Goal: Task Accomplishment & Management: Use online tool/utility

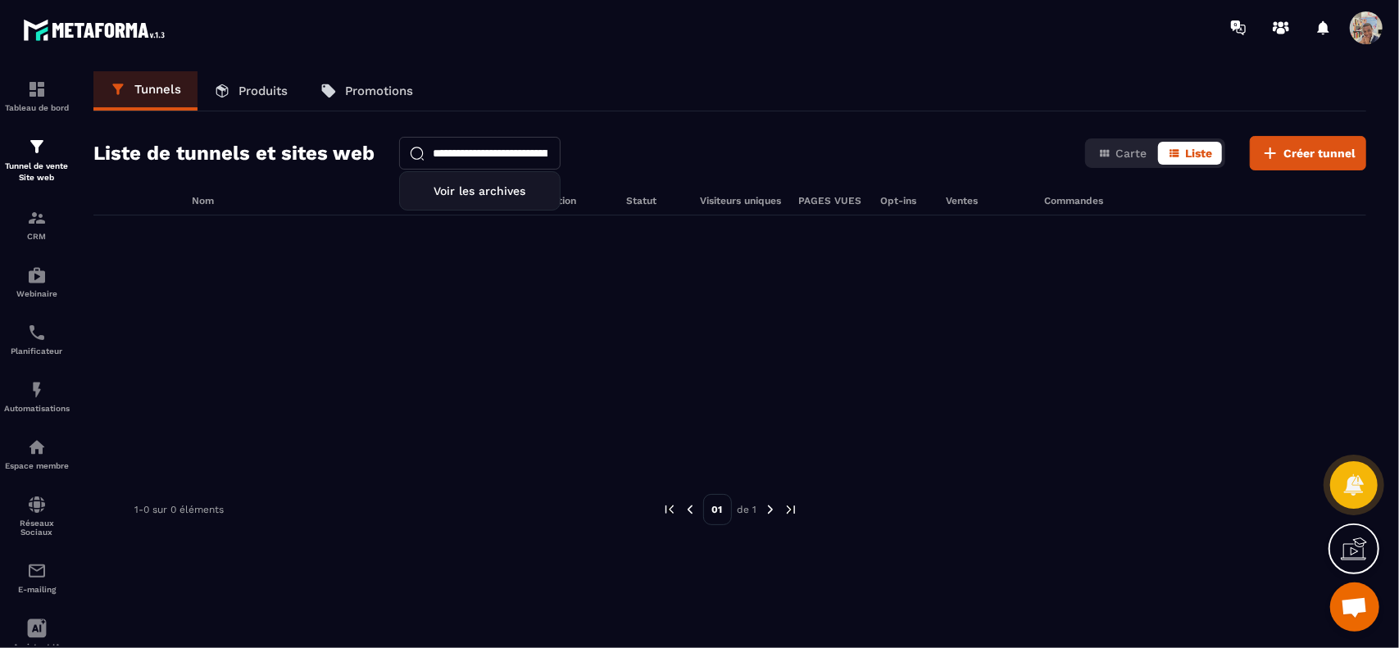
click at [151, 89] on p "Tunnels" at bounding box center [157, 89] width 47 height 15
click at [471, 154] on input "**********" at bounding box center [479, 153] width 161 height 33
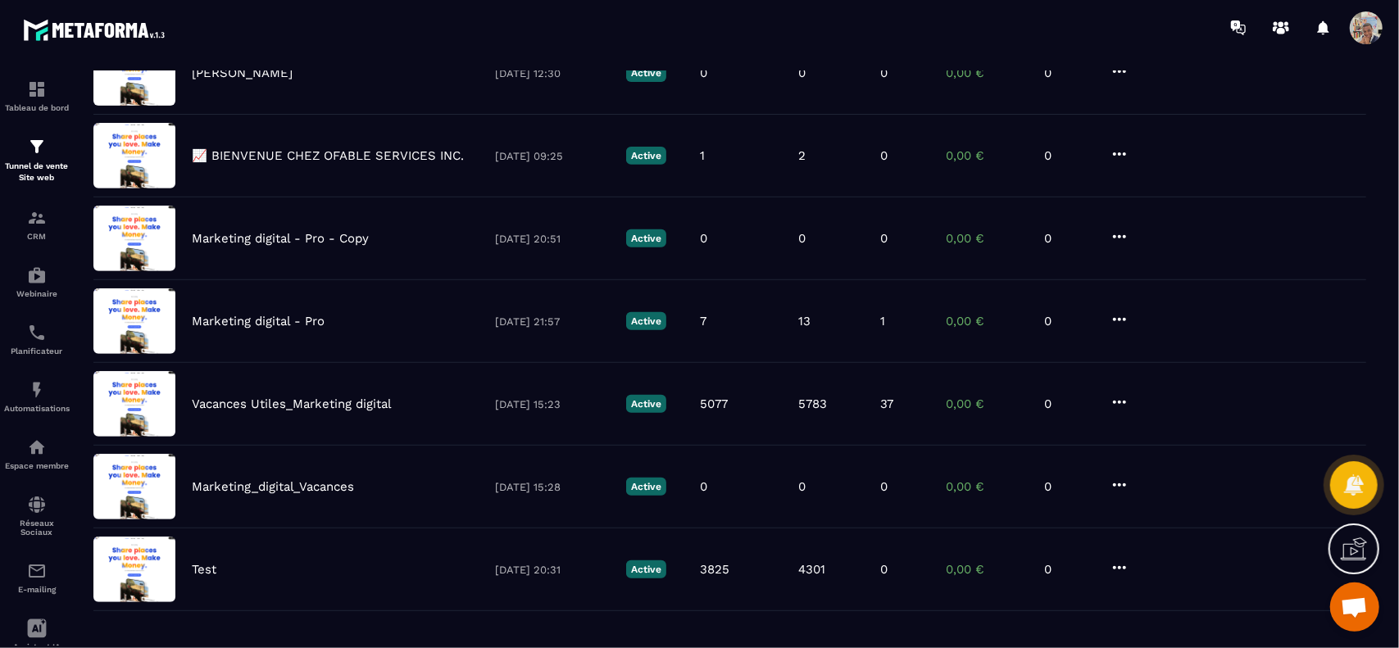
scroll to position [434, 0]
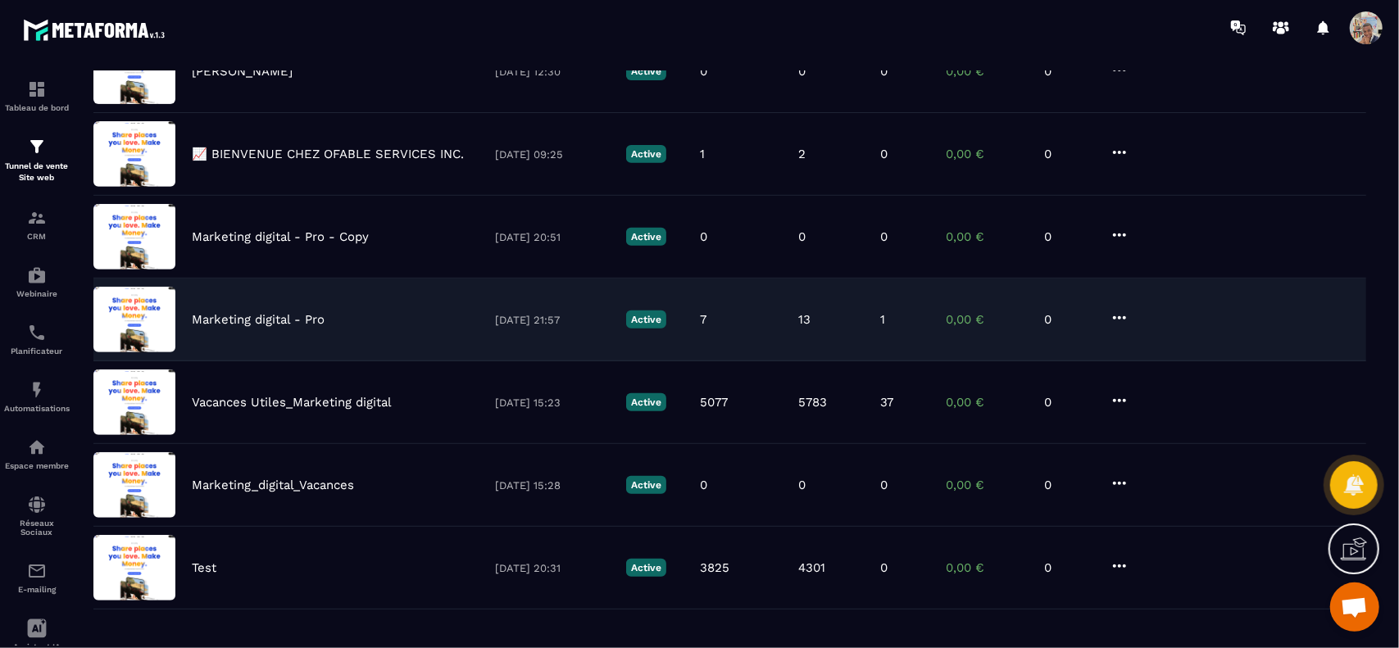
click at [287, 316] on p "Marketing digital - Pro" at bounding box center [258, 319] width 133 height 15
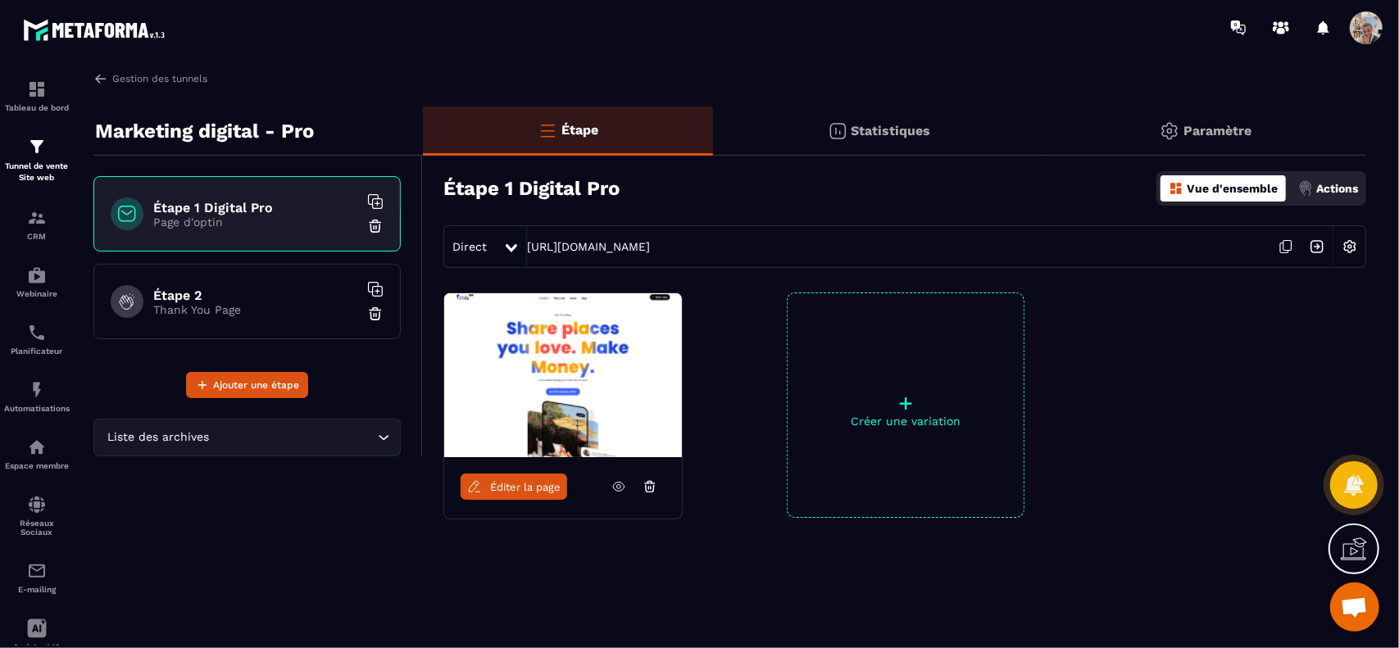
click at [620, 486] on icon at bounding box center [619, 487] width 4 height 4
click at [102, 76] on img at bounding box center [100, 78] width 15 height 15
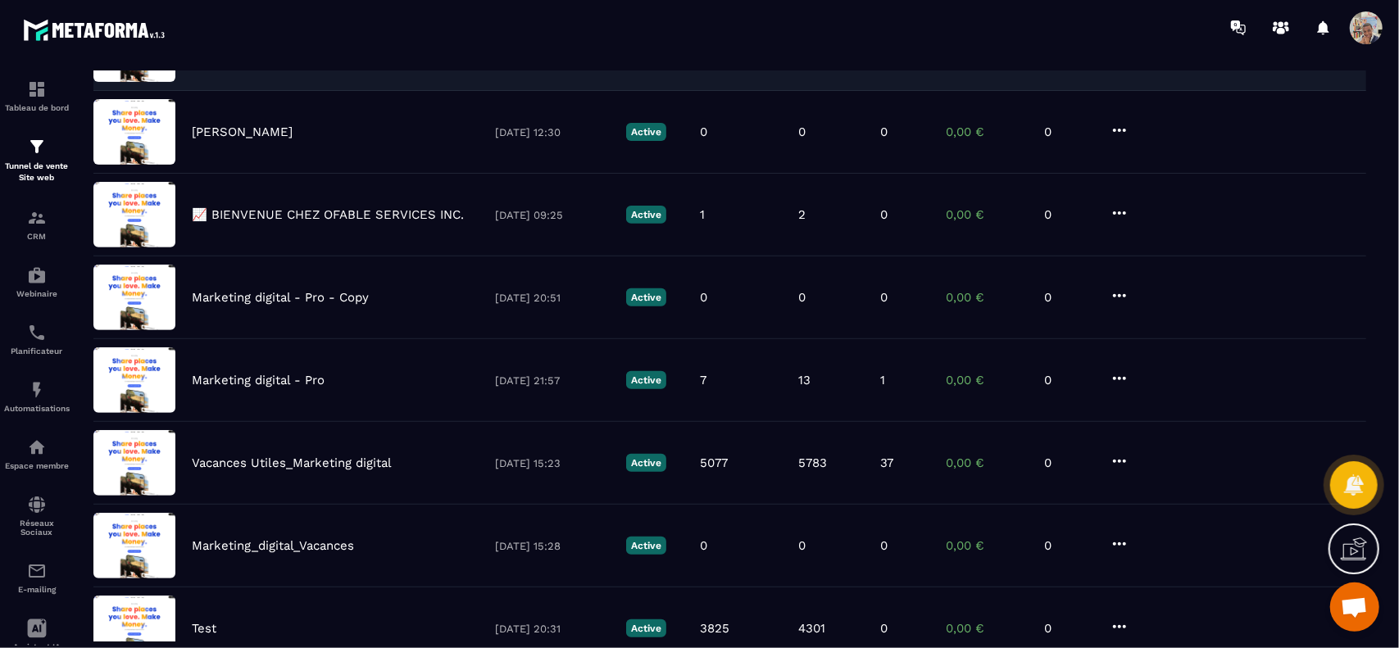
scroll to position [502, 0]
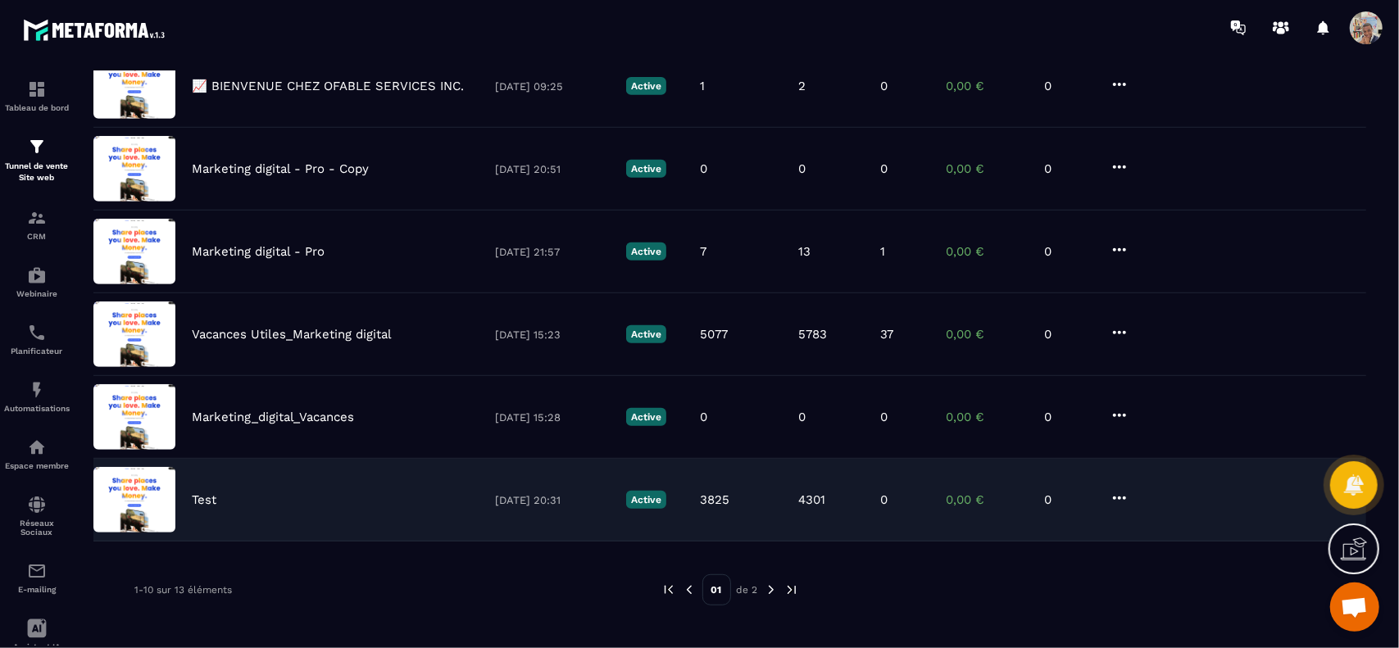
click at [379, 493] on div "Test" at bounding box center [335, 500] width 287 height 15
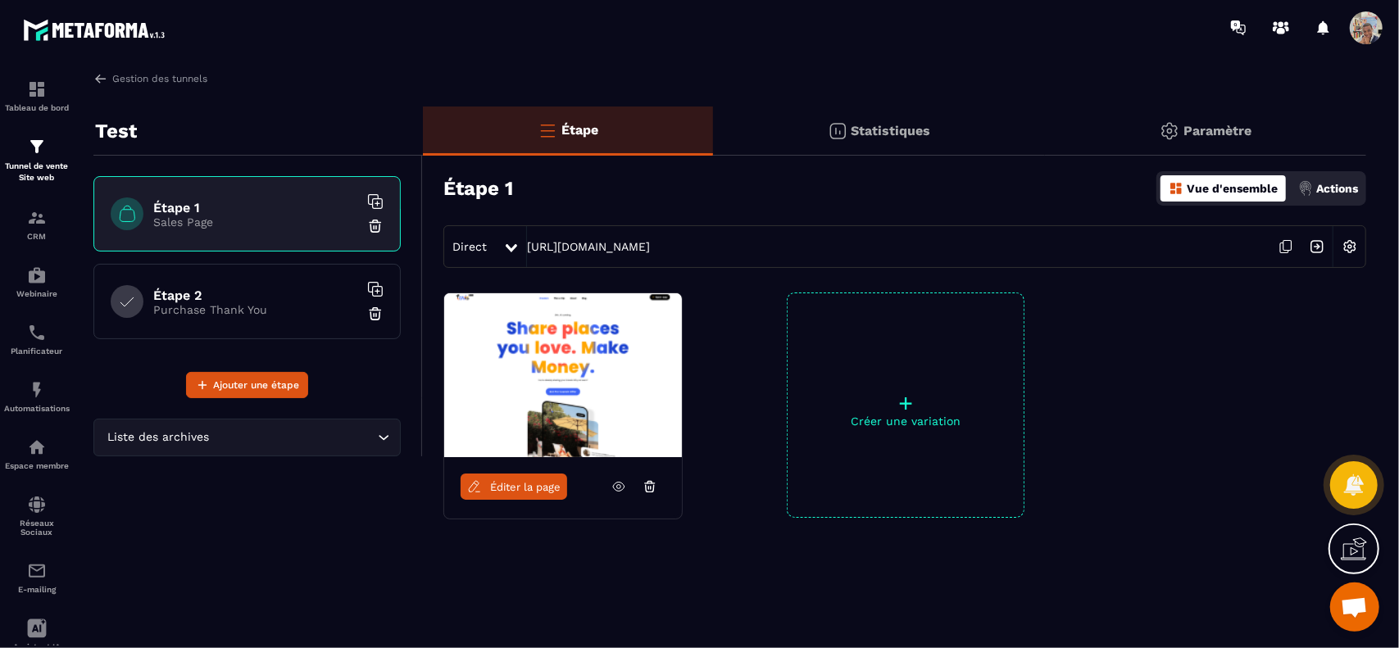
click at [616, 480] on icon at bounding box center [619, 487] width 15 height 15
click at [618, 488] on icon at bounding box center [619, 487] width 4 height 4
click at [1290, 248] on icon at bounding box center [1286, 246] width 31 height 31
click at [1315, 193] on div "Actions" at bounding box center [1328, 188] width 68 height 26
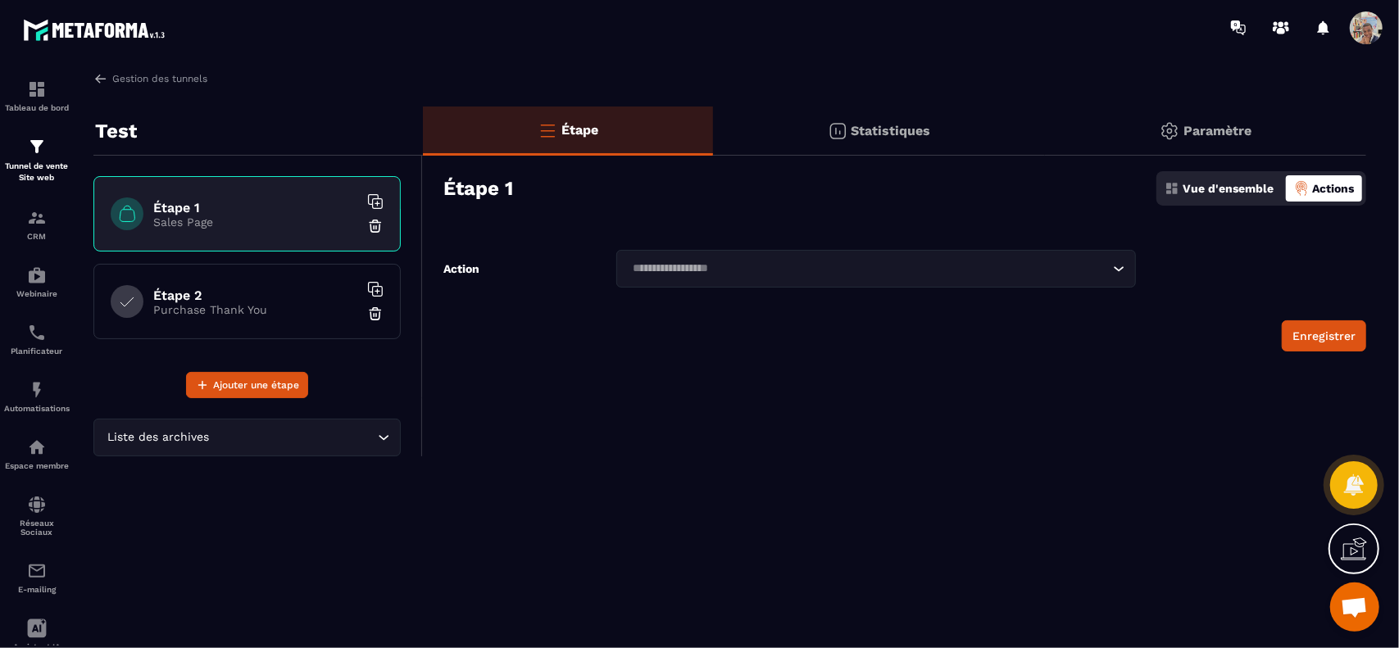
click at [860, 124] on p "Statistiques" at bounding box center [892, 131] width 80 height 16
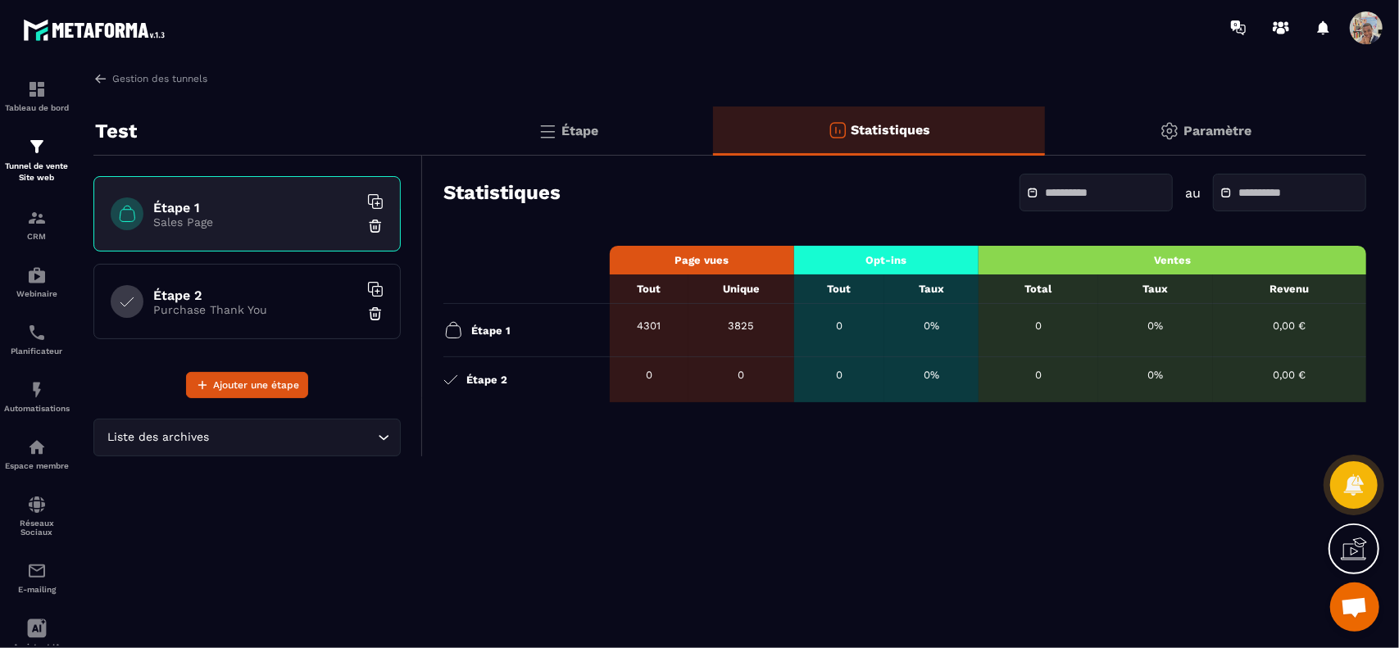
click at [577, 130] on p "Étape" at bounding box center [580, 131] width 37 height 16
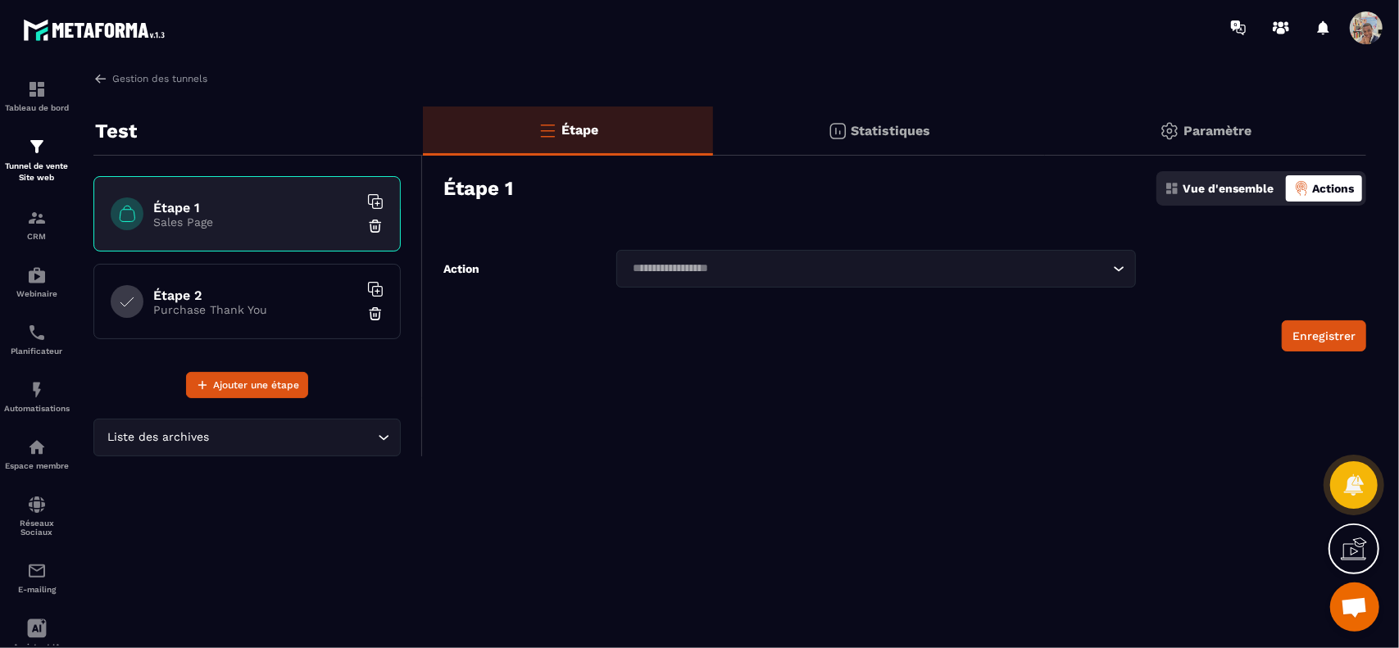
click at [270, 303] on p "Purchase Thank You" at bounding box center [255, 309] width 205 height 13
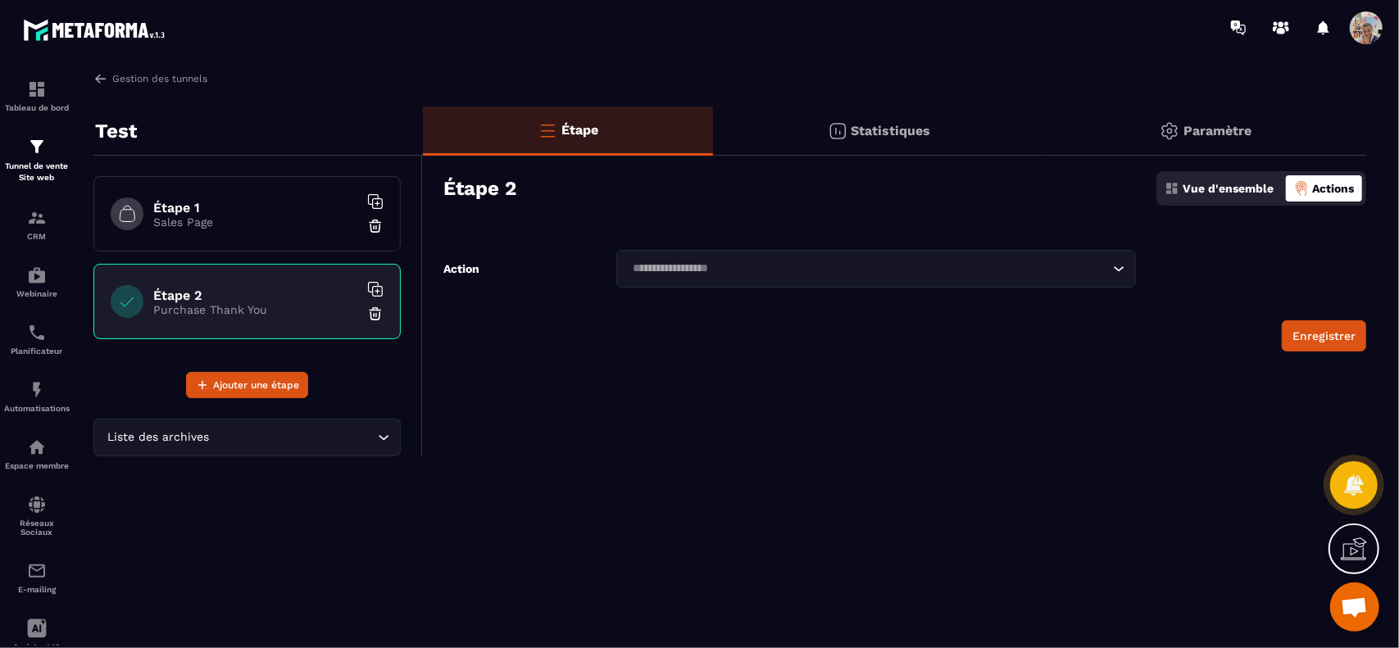
click at [1234, 185] on p "Vue d'ensemble" at bounding box center [1228, 188] width 91 height 13
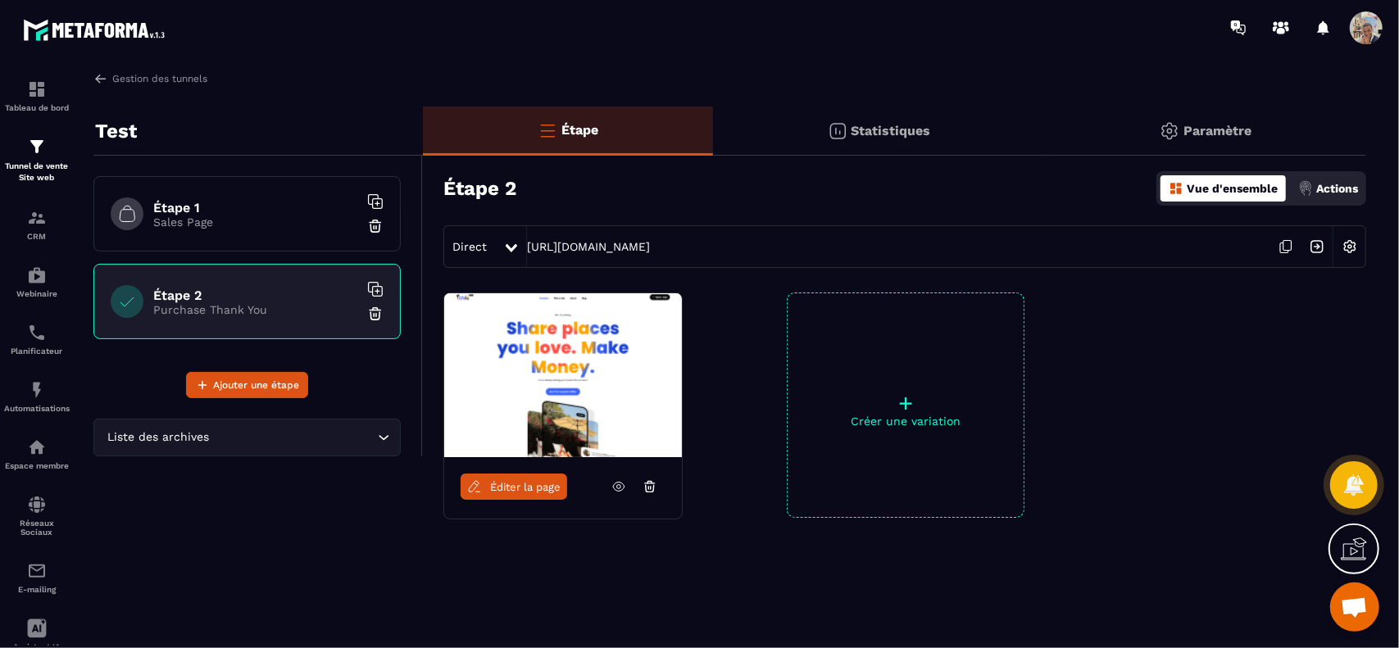
click at [511, 248] on icon at bounding box center [511, 248] width 11 height 8
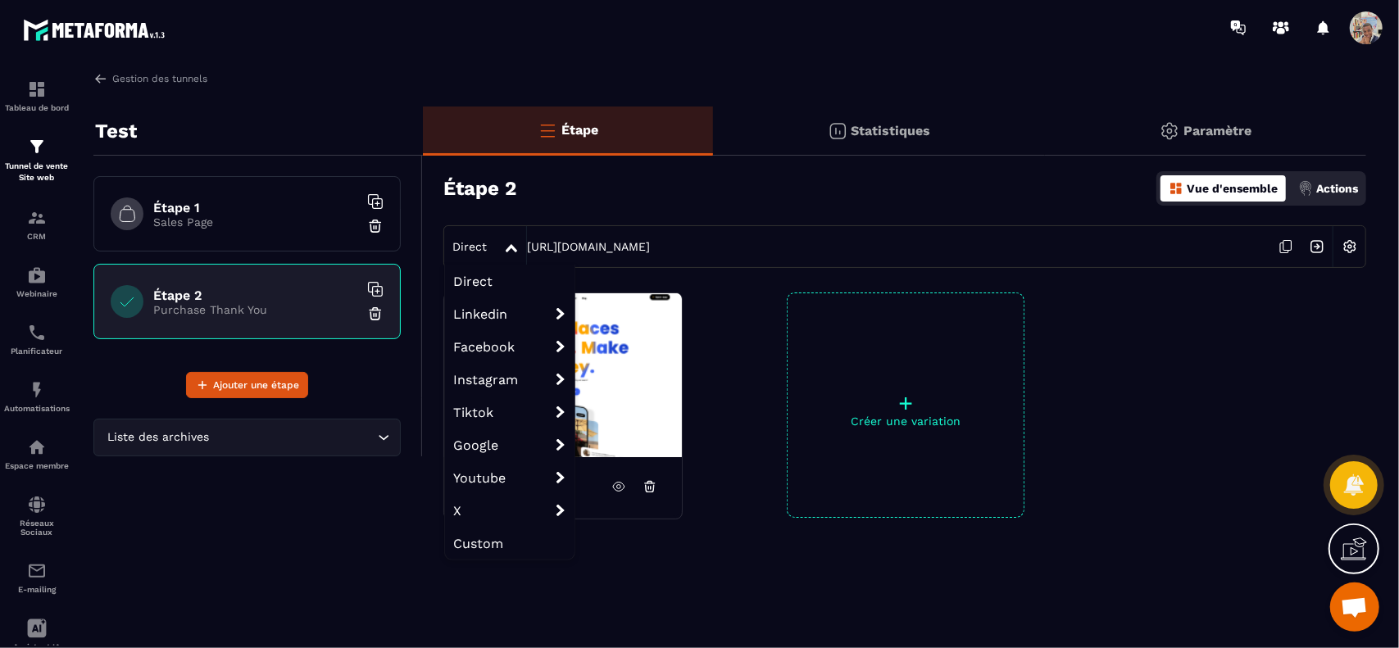
click at [511, 248] on icon at bounding box center [511, 248] width 11 height 8
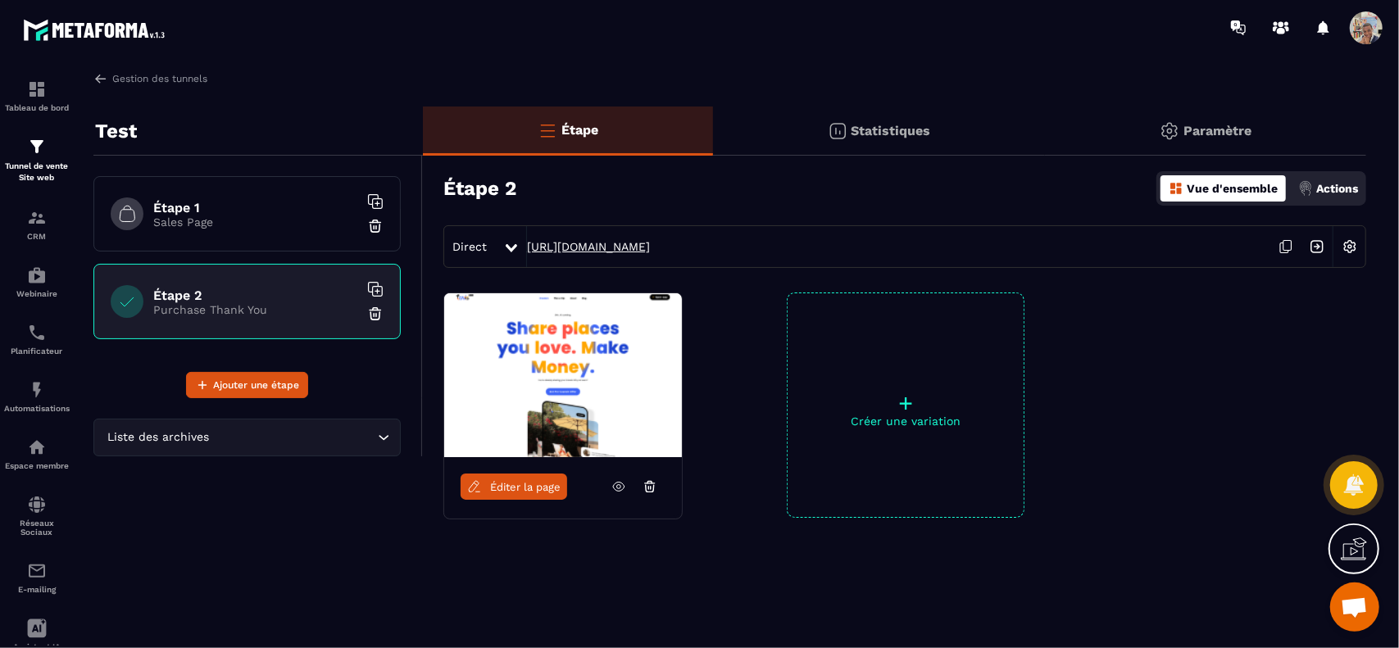
click at [595, 247] on link "https://ofable-services-inc.metaforma.io/80b9c96fb6bf6e67e7b1862f600f0a74" at bounding box center [588, 246] width 123 height 13
click at [618, 488] on icon at bounding box center [619, 487] width 4 height 4
click at [241, 220] on p "Sales Page" at bounding box center [255, 222] width 205 height 13
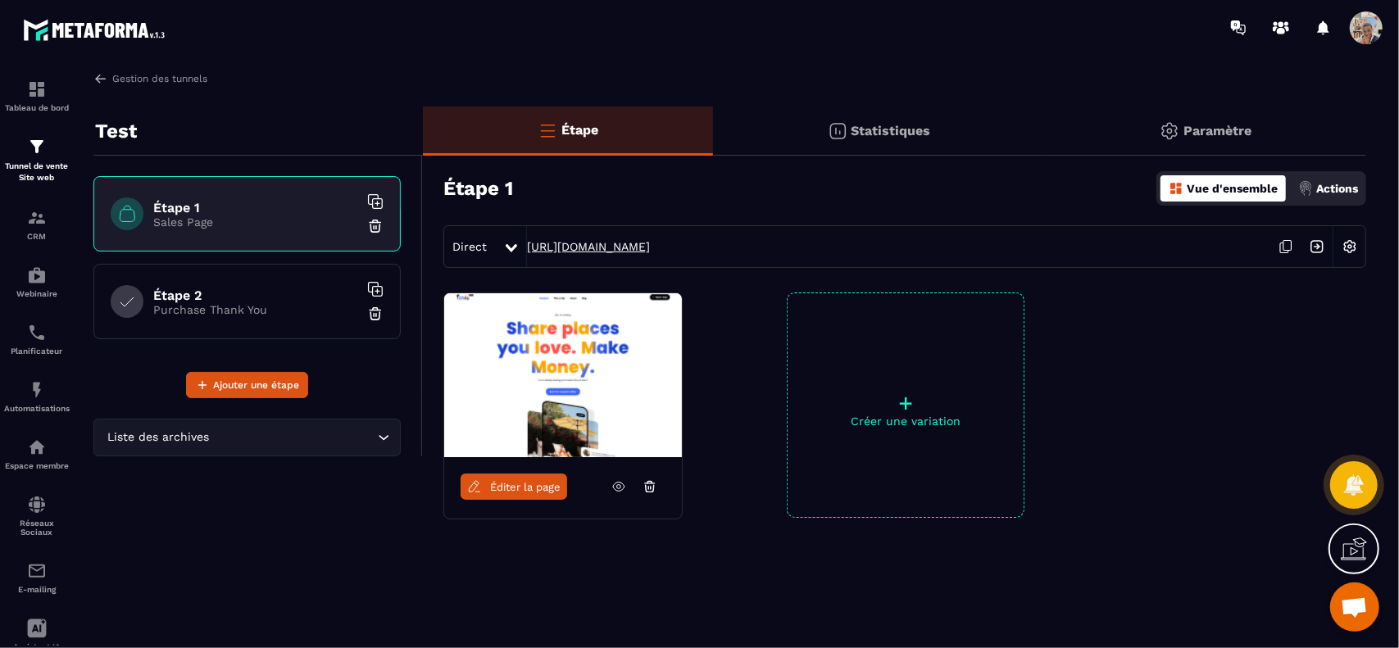
click at [650, 247] on link "https://ofable-services-inc.metaforma.io/71df519eabe5a165e08ef9a9aeb7f609" at bounding box center [588, 246] width 123 height 13
click at [1352, 247] on img at bounding box center [1350, 246] width 31 height 31
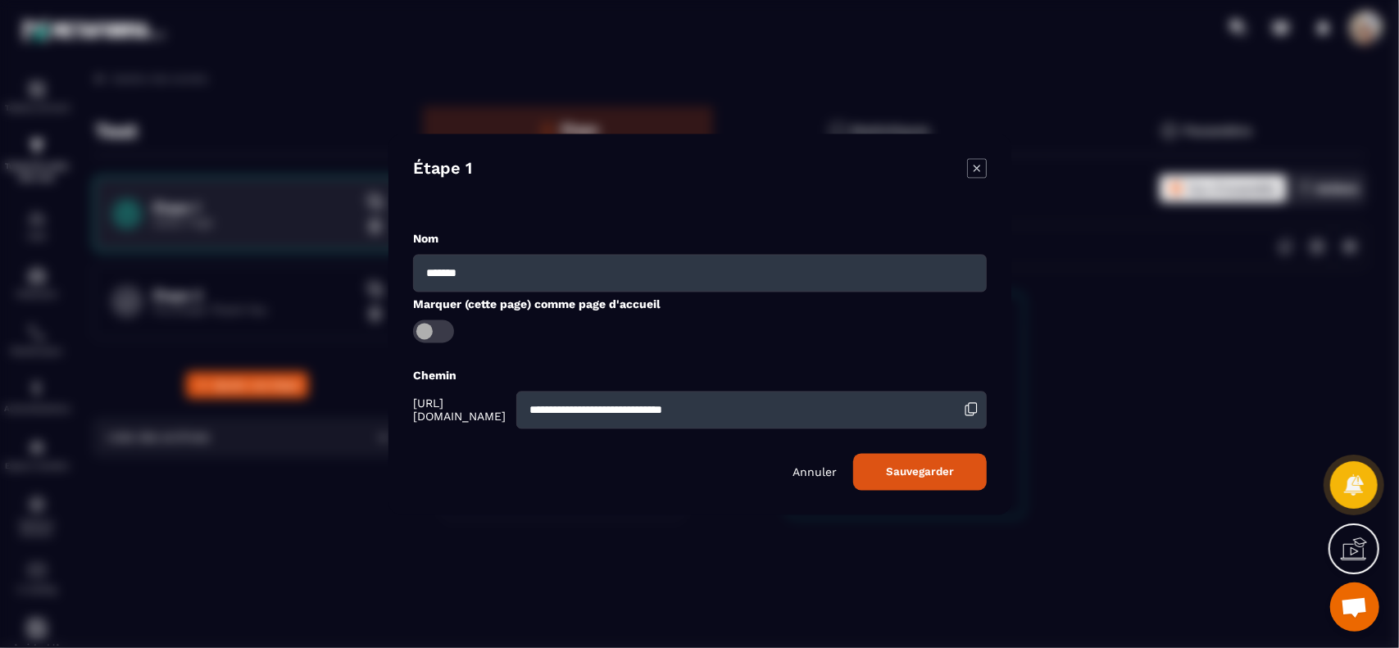
click at [971, 172] on icon "Modal window" at bounding box center [977, 168] width 20 height 20
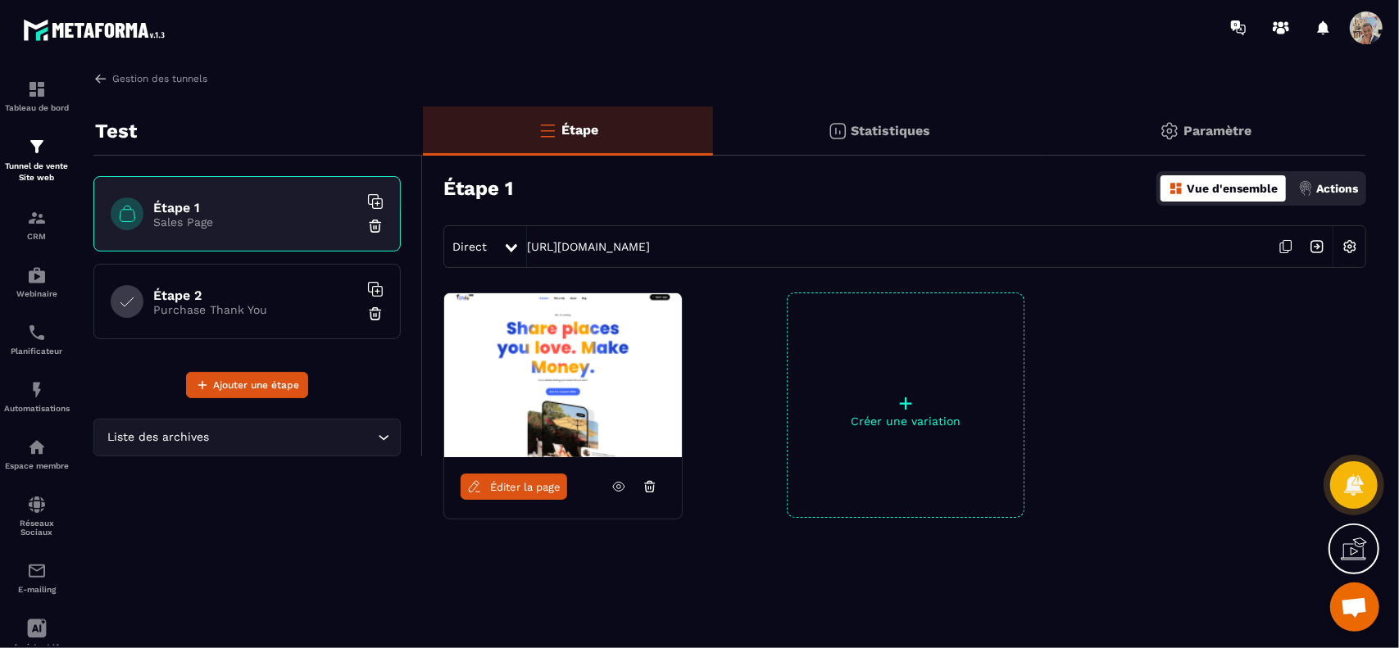
click at [1317, 248] on img at bounding box center [1317, 246] width 31 height 31
click at [1321, 247] on img at bounding box center [1317, 246] width 31 height 31
click at [99, 81] on img at bounding box center [100, 78] width 15 height 15
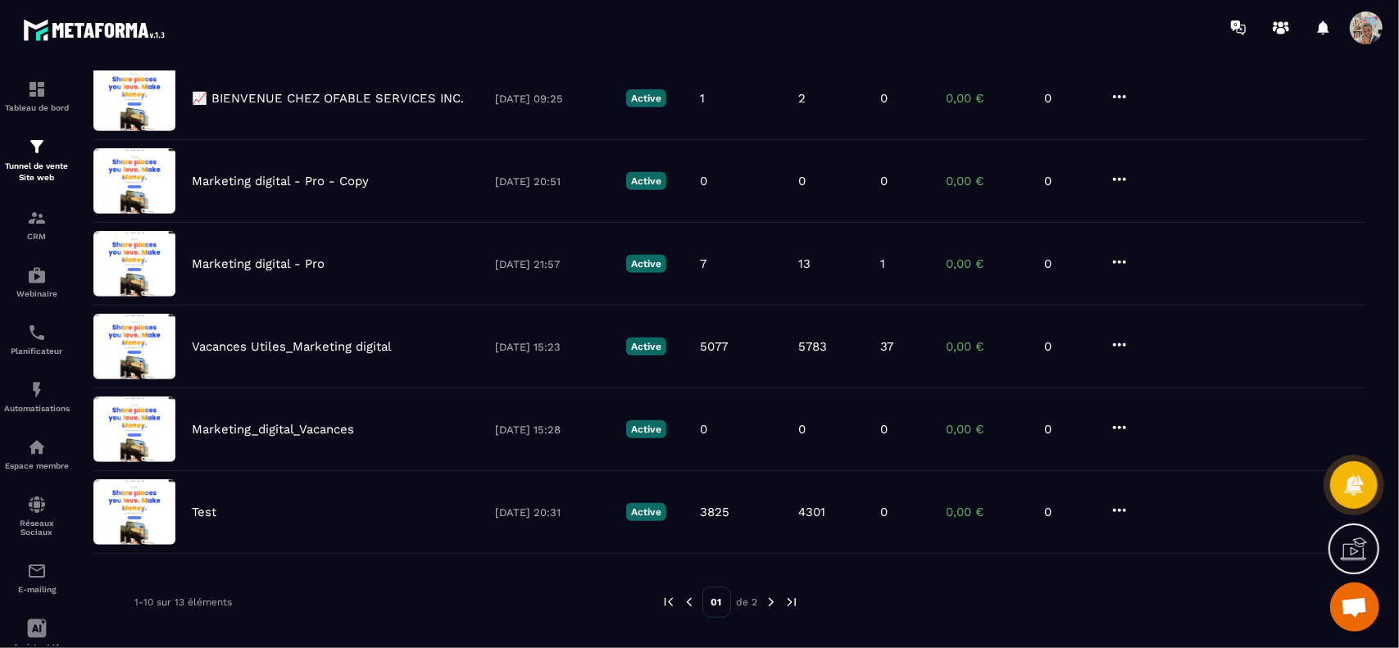
scroll to position [502, 0]
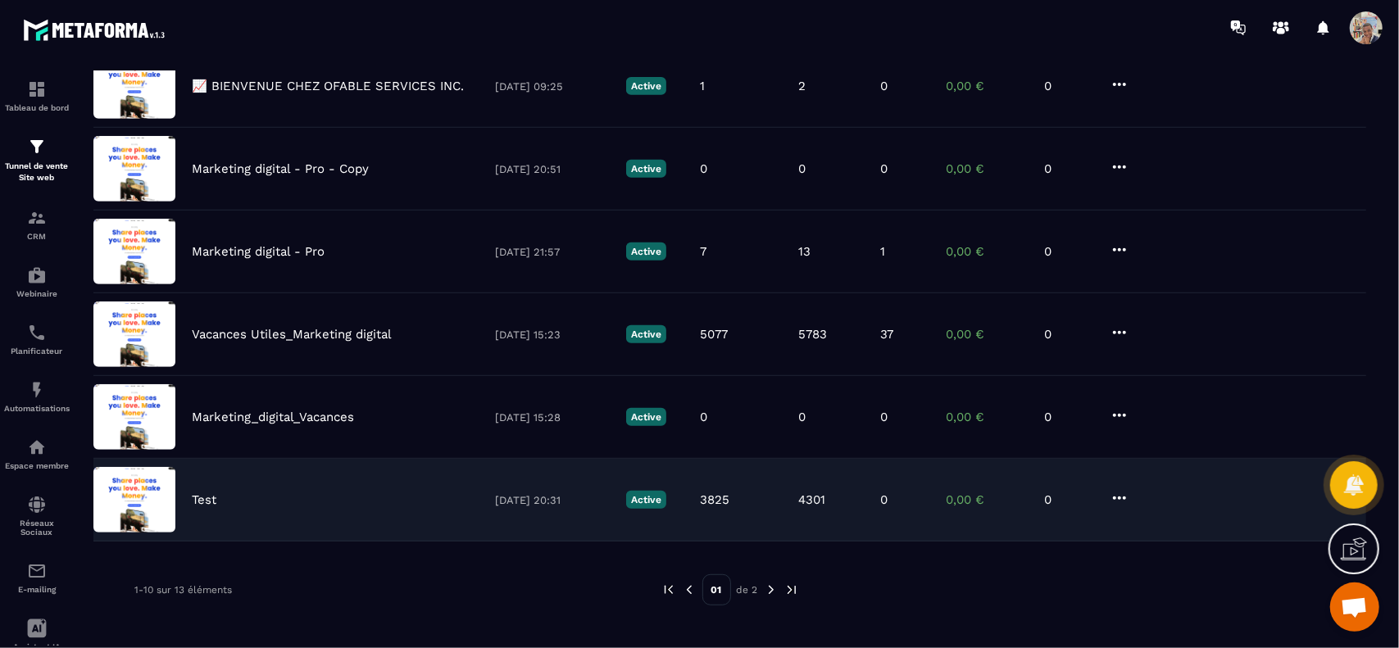
click at [1121, 491] on icon at bounding box center [1120, 499] width 20 height 20
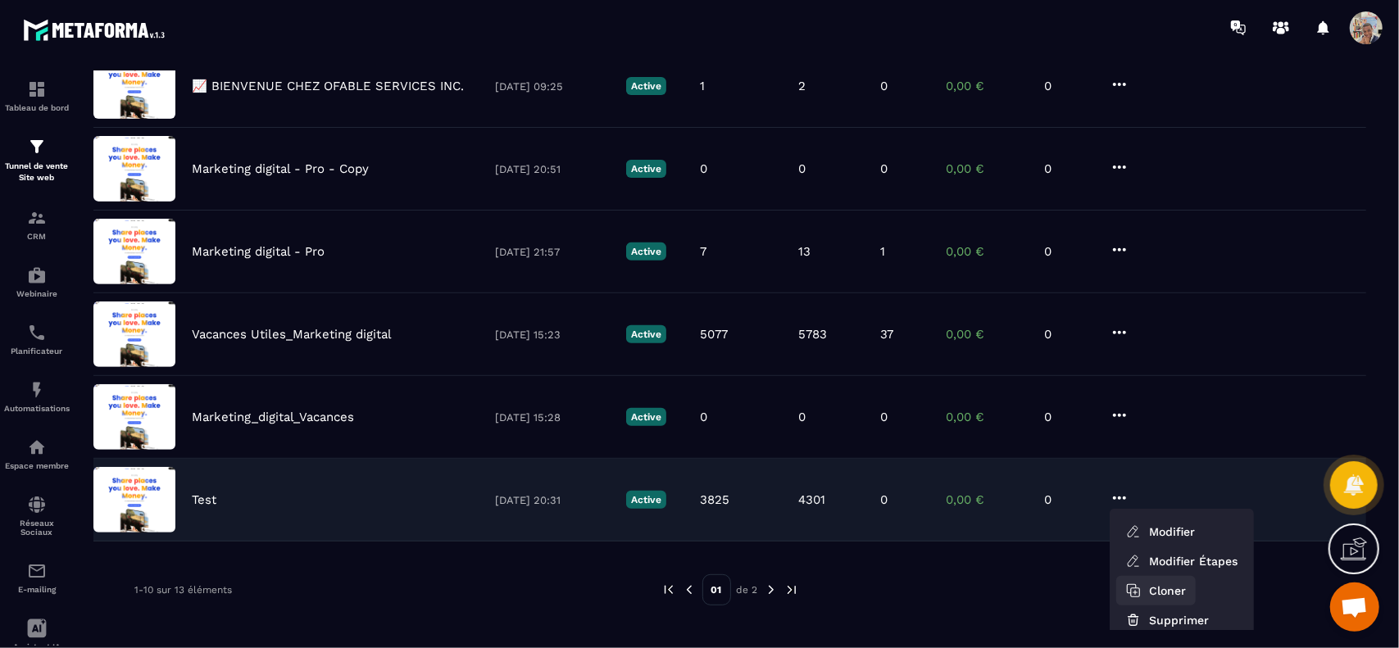
click at [1150, 587] on button "Cloner" at bounding box center [1157, 591] width 80 height 30
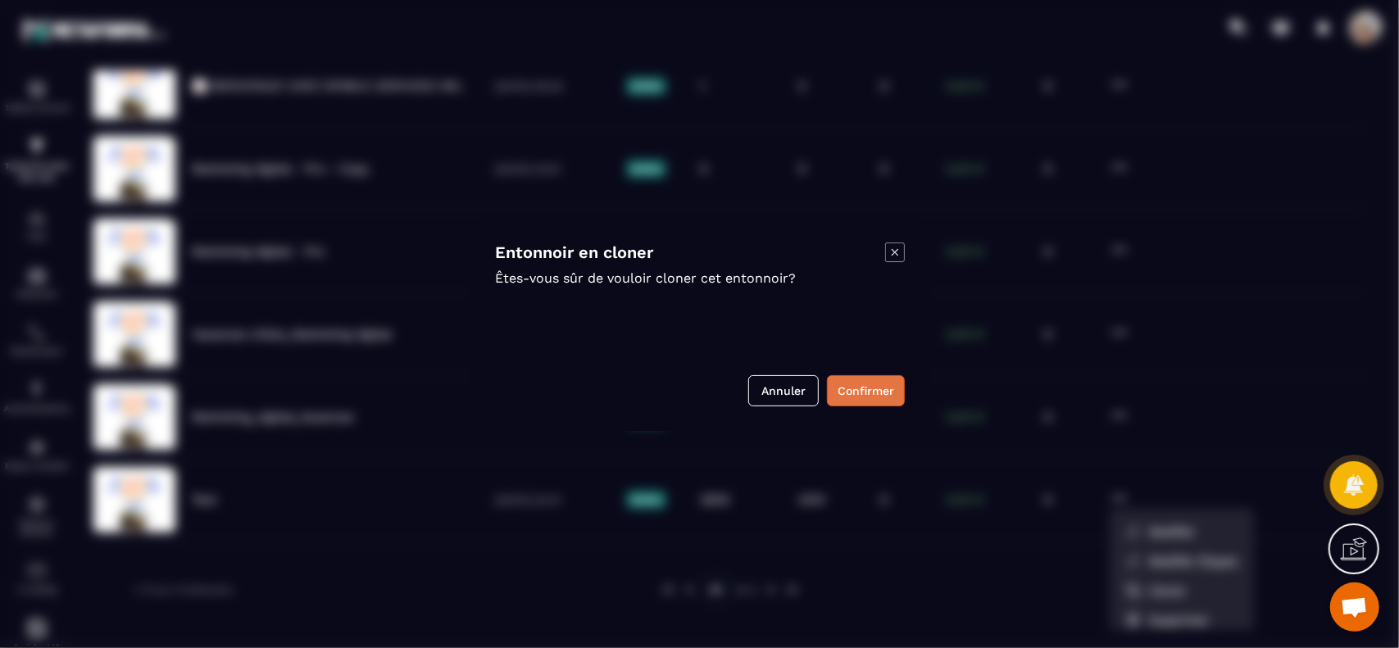
click at [866, 389] on button "Confirmer" at bounding box center [866, 390] width 78 height 31
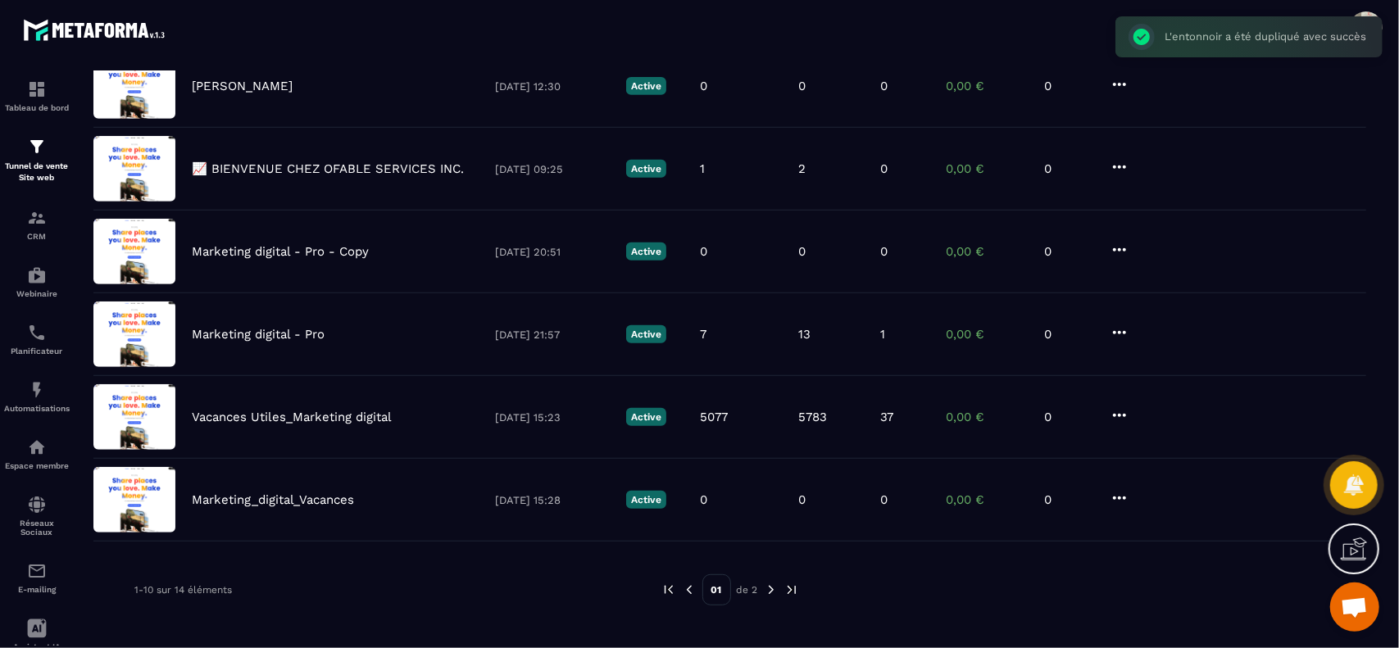
click at [771, 583] on img at bounding box center [771, 590] width 15 height 15
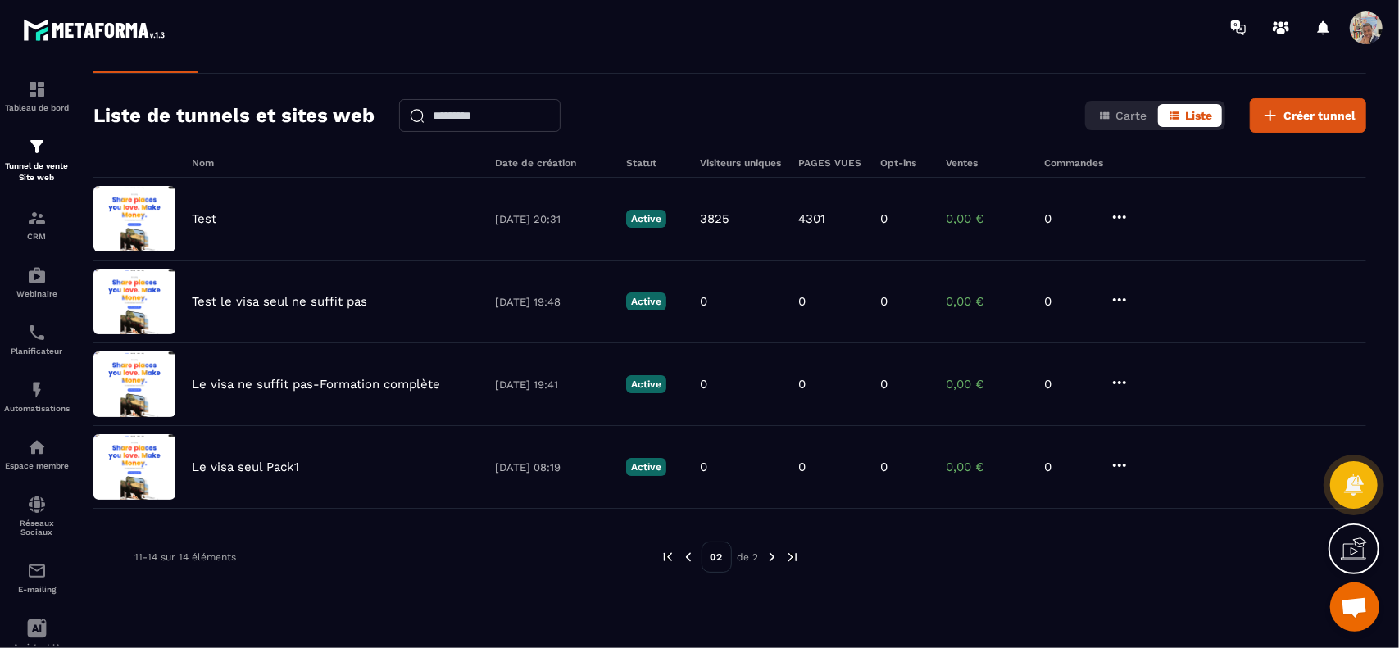
scroll to position [52, 0]
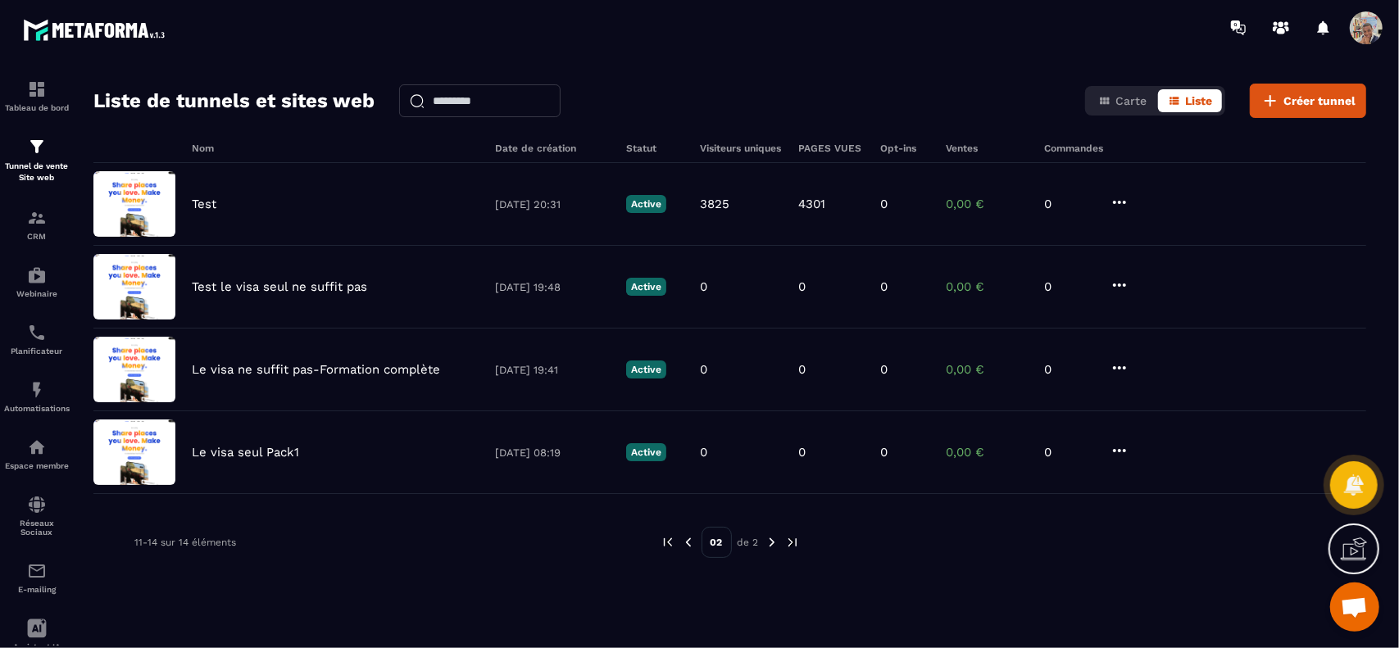
click at [690, 542] on img at bounding box center [688, 542] width 15 height 15
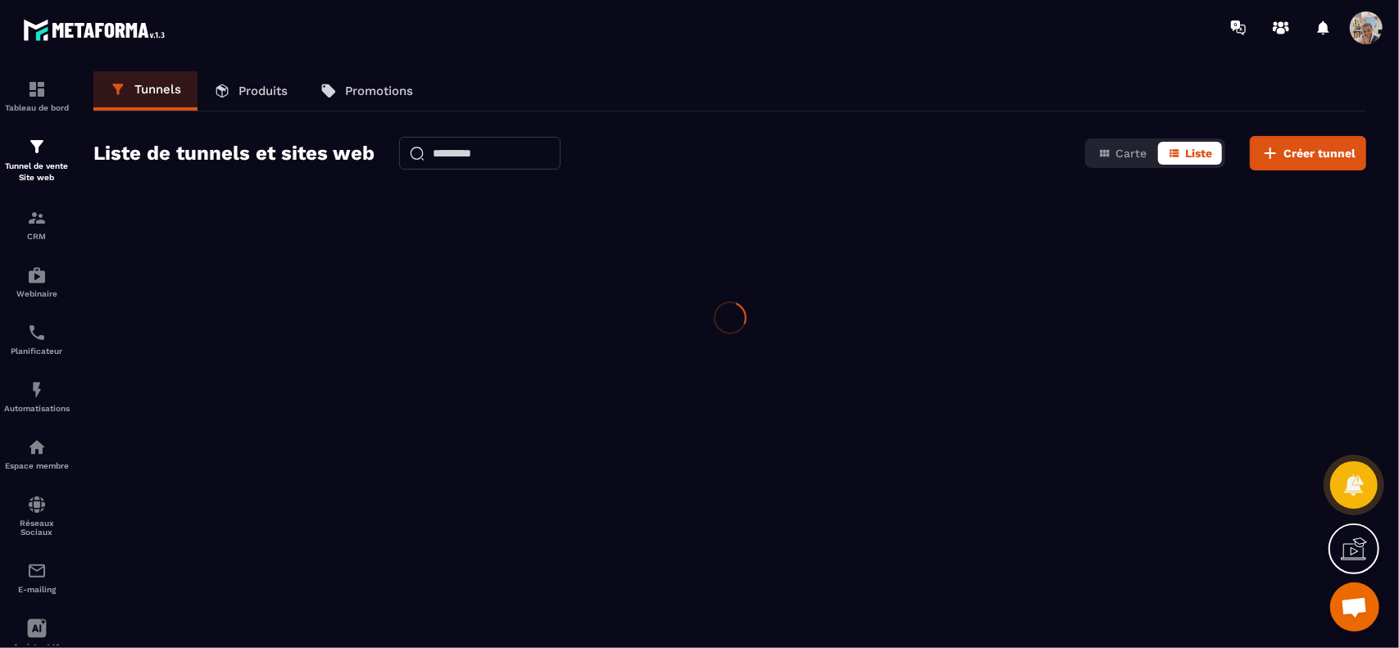
scroll to position [0, 0]
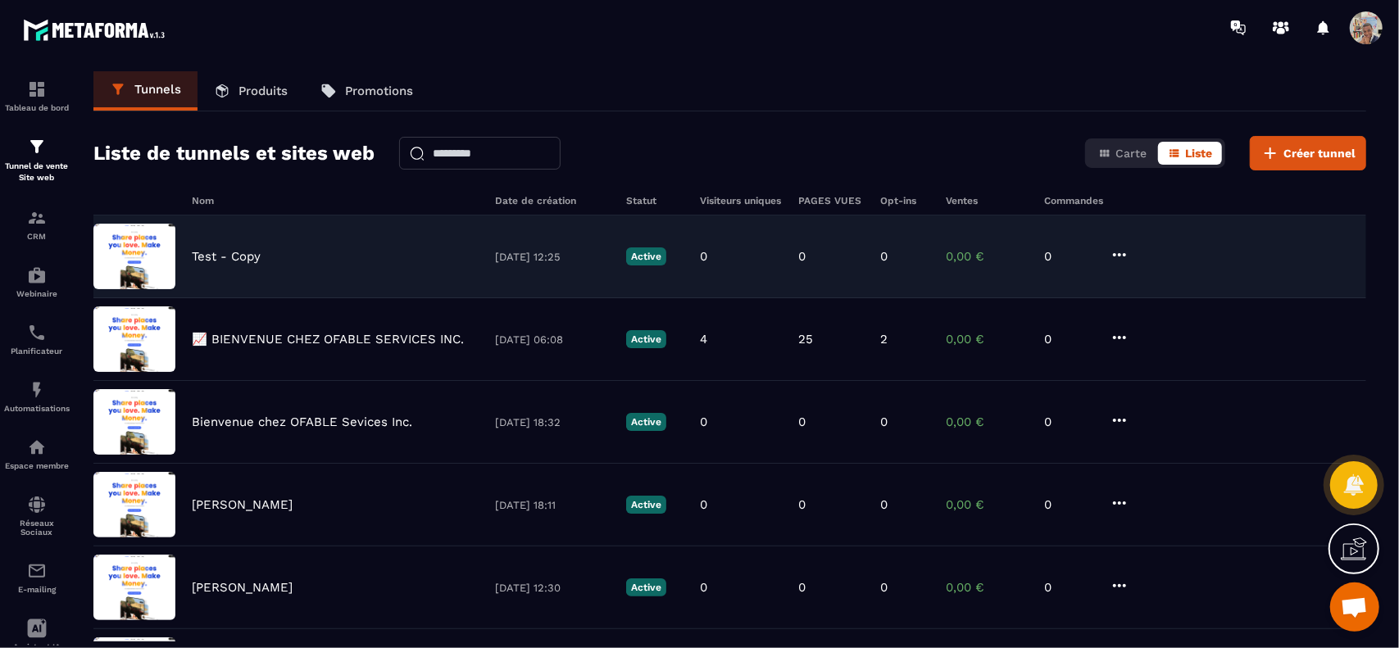
click at [548, 261] on p "09/10/2025 12:25" at bounding box center [552, 257] width 115 height 12
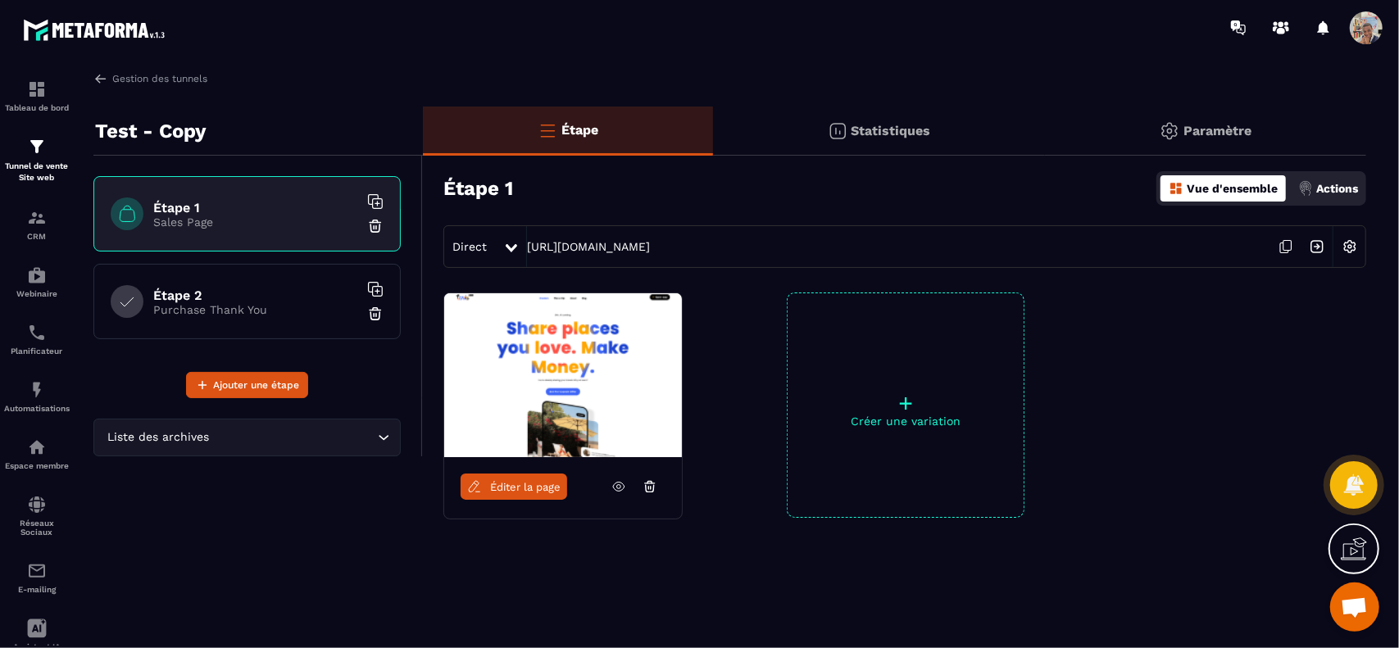
click at [917, 129] on p "Statistiques" at bounding box center [892, 131] width 80 height 16
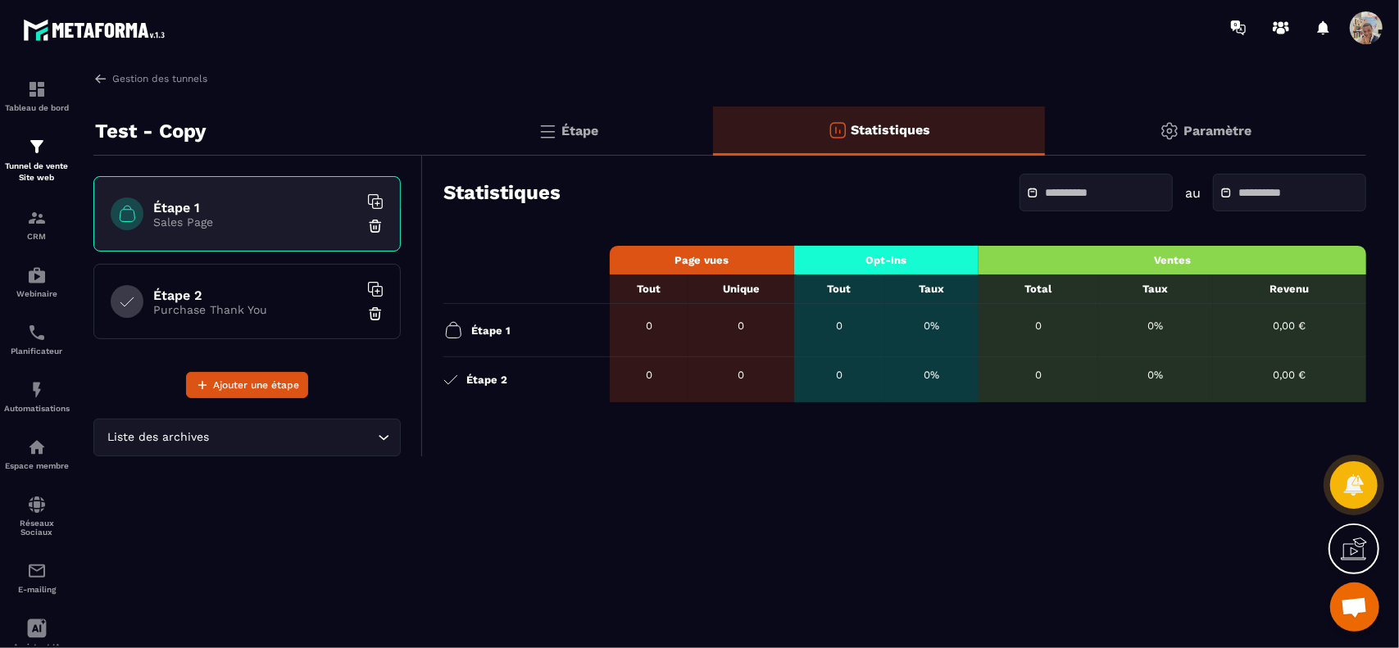
click at [321, 204] on h6 "Étape 1" at bounding box center [255, 208] width 205 height 16
click at [577, 129] on p "Étape" at bounding box center [580, 131] width 37 height 16
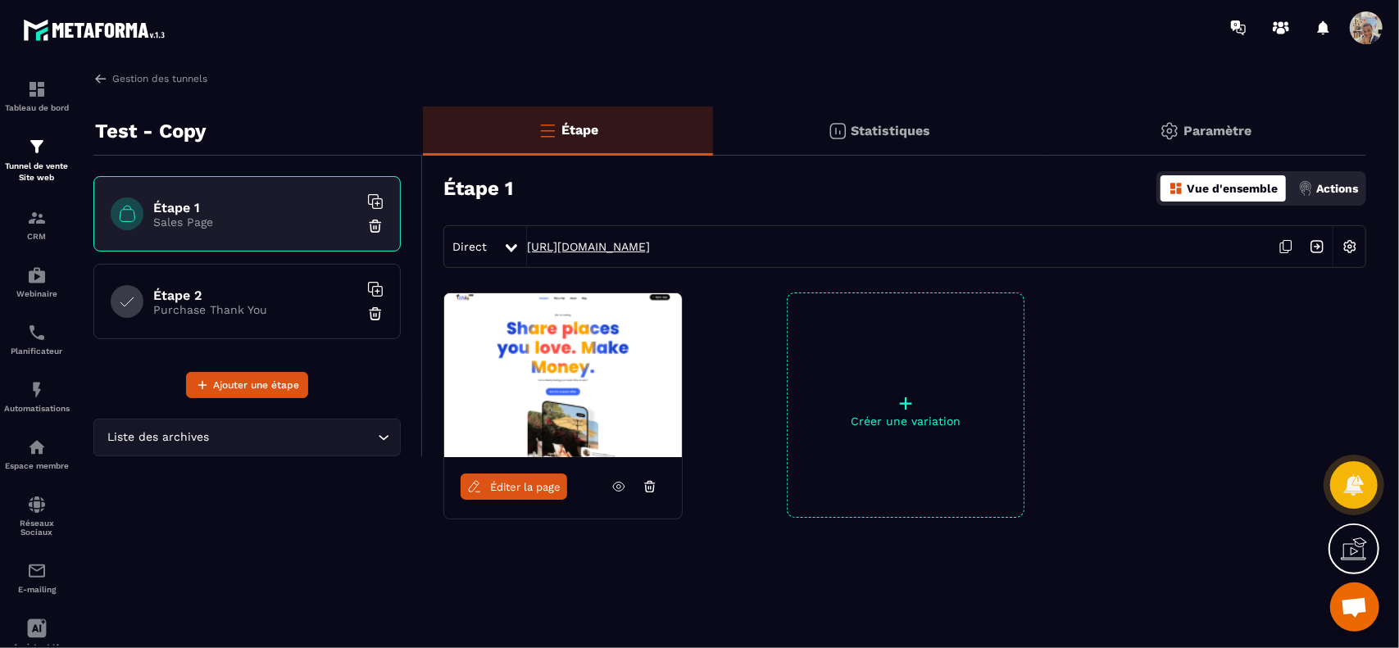
click at [650, 245] on link "https://ofable-services-inc.metaforma.io/45516c77e59eb58f1763f826a99e9ce2" at bounding box center [588, 246] width 123 height 13
click at [1351, 244] on img at bounding box center [1350, 246] width 31 height 31
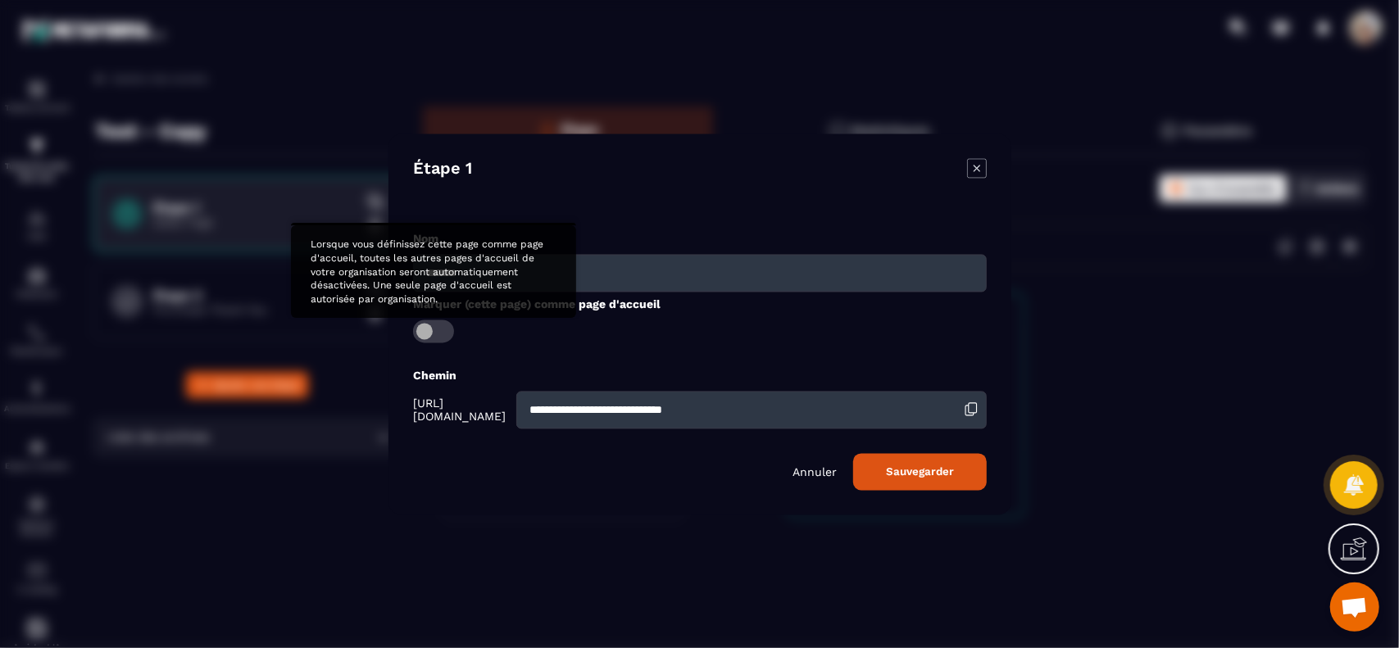
click at [441, 334] on span "Modal window" at bounding box center [433, 331] width 41 height 23
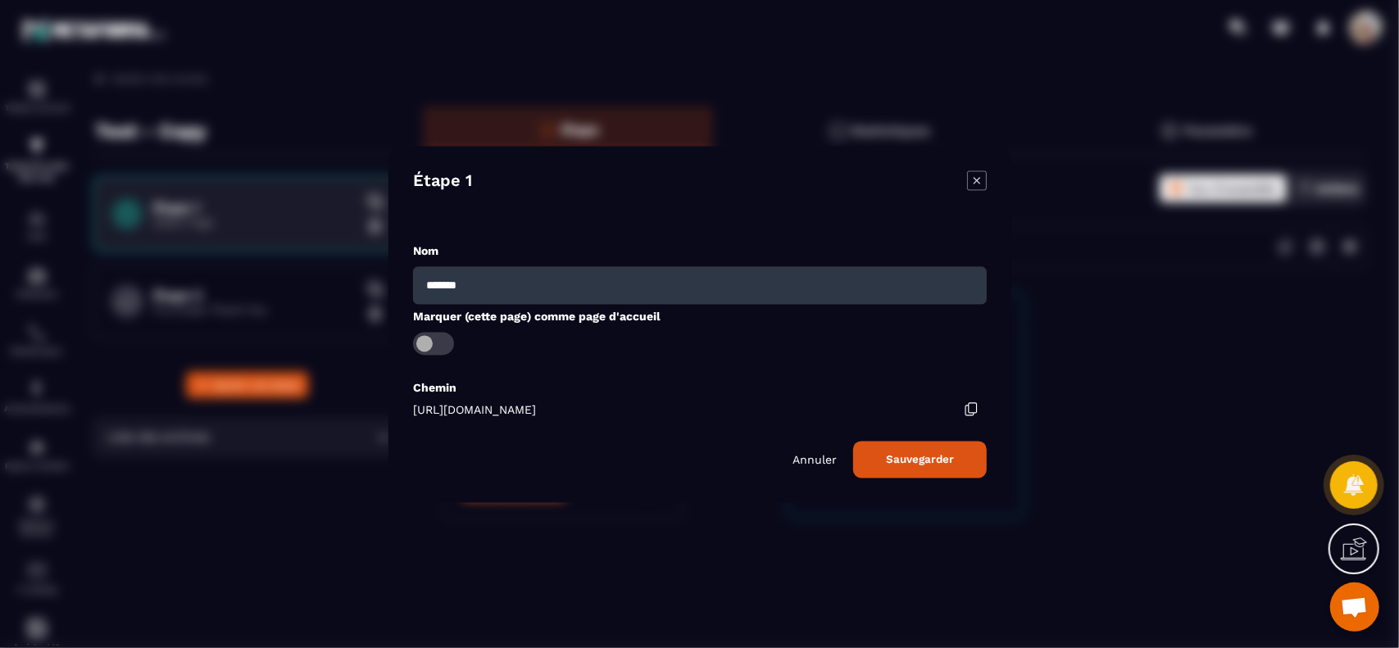
click at [651, 405] on div "https://ofable-services-inc.metaforma.io/" at bounding box center [700, 409] width 574 height 13
click at [885, 455] on button "Sauvegarder" at bounding box center [920, 459] width 134 height 37
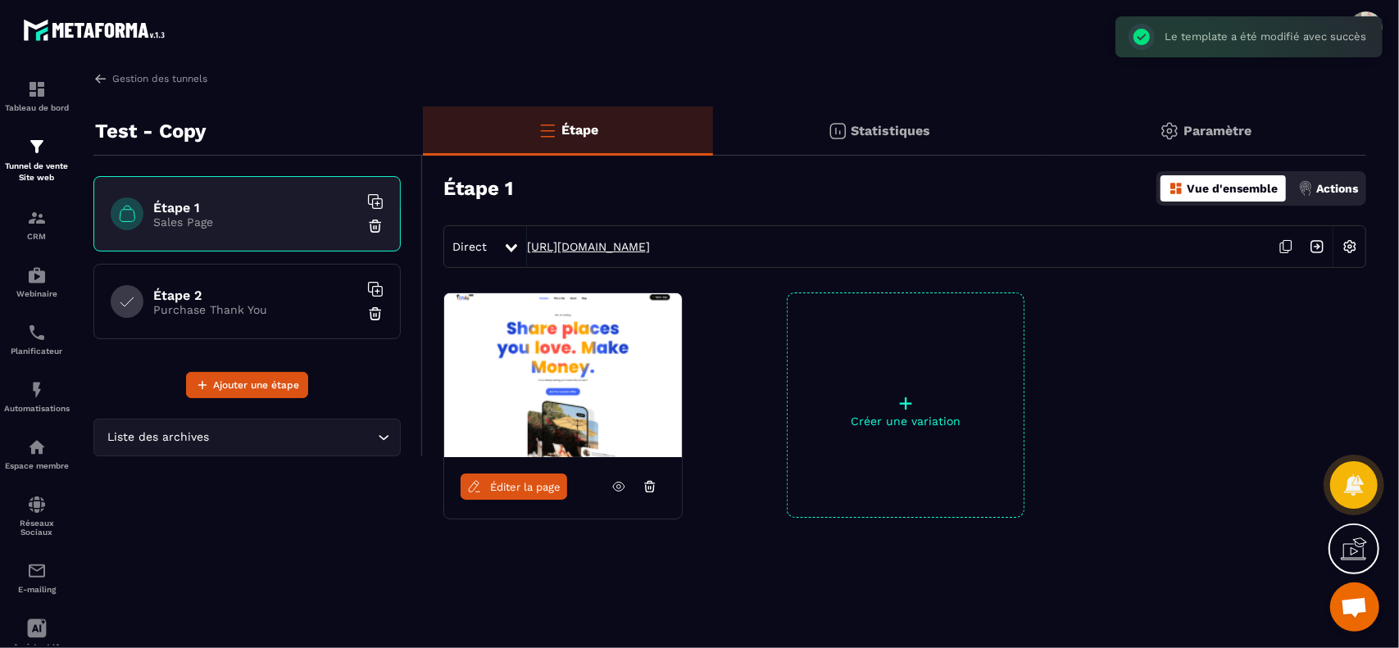
click at [650, 245] on link "https://ofable-services-inc.metaforma.io" at bounding box center [588, 246] width 123 height 13
click at [532, 486] on span "Éditer la page" at bounding box center [525, 487] width 71 height 12
